Goal: Download file/media

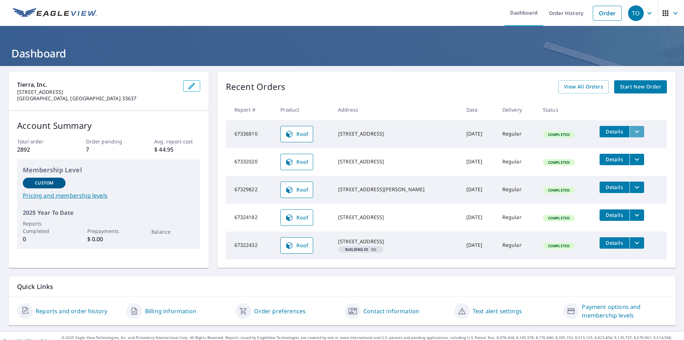
click at [633, 134] on icon "filesDropdownBtn-67336810" at bounding box center [637, 131] width 9 height 9
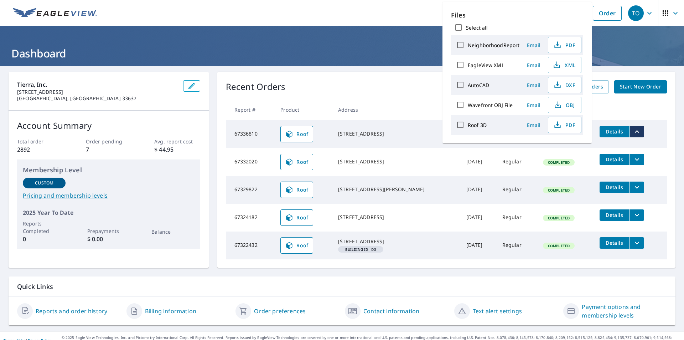
click at [457, 28] on input "Select all" at bounding box center [458, 27] width 15 height 15
checkbox input "true"
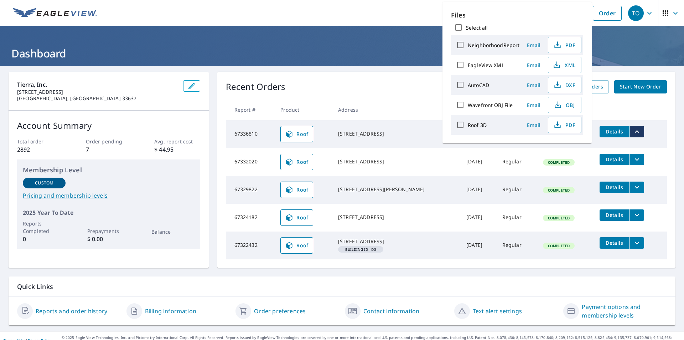
checkbox input "true"
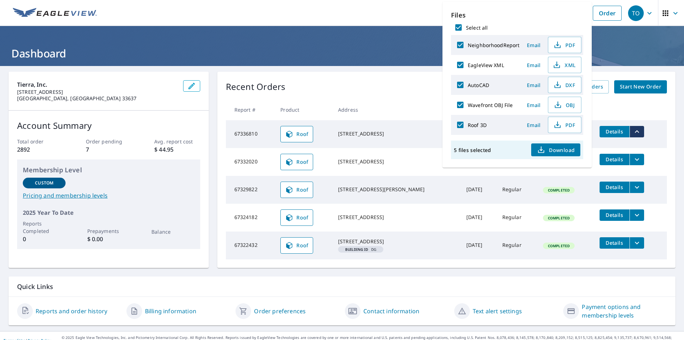
click at [555, 152] on span "Download" at bounding box center [556, 149] width 38 height 9
